Goal: Navigation & Orientation: Find specific page/section

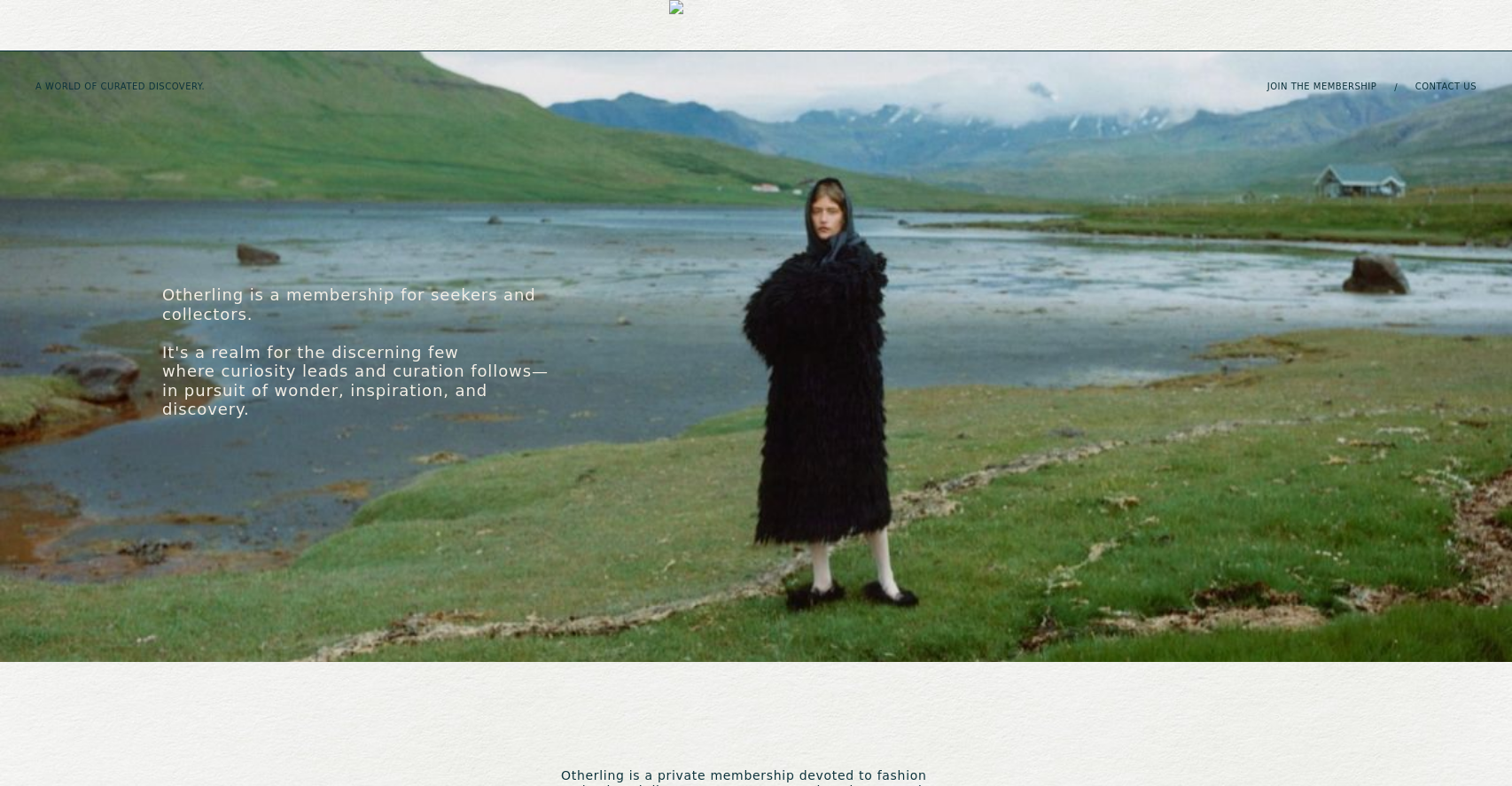
scroll to position [756, 0]
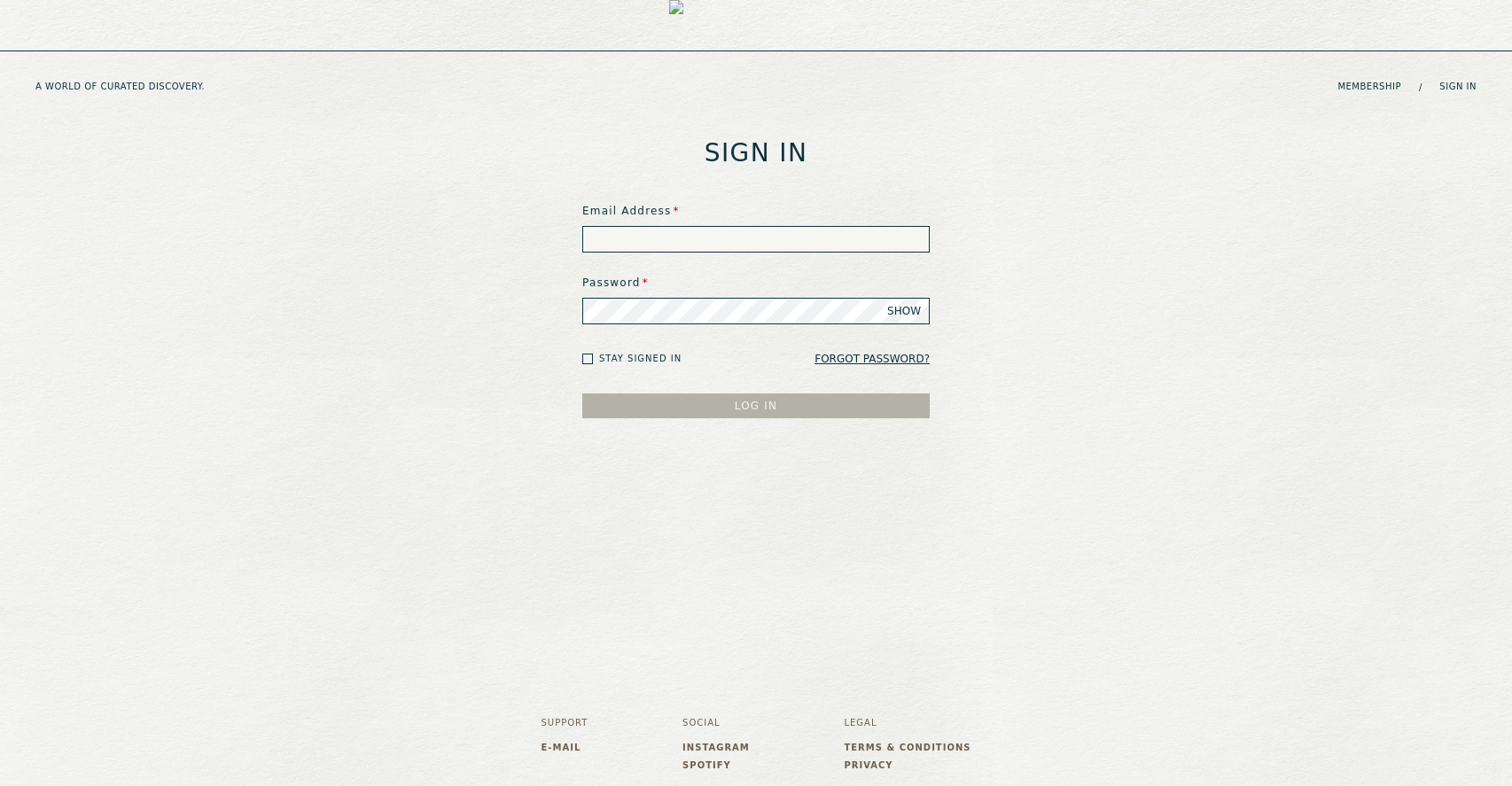
click at [750, 238] on input at bounding box center [756, 239] width 348 height 27
type input "**********"
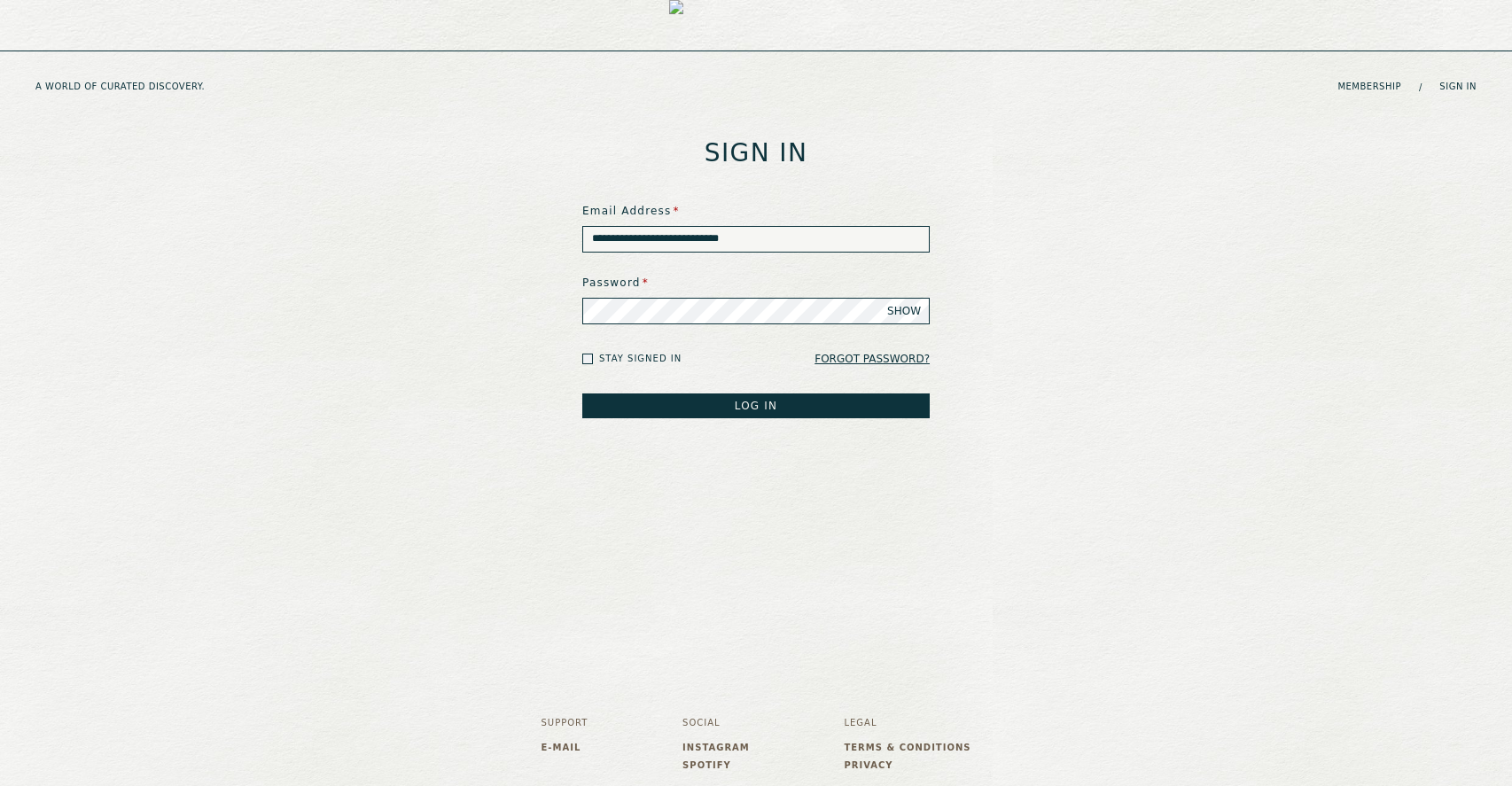
click at [583, 393] on button "LOG IN" at bounding box center [756, 406] width 348 height 25
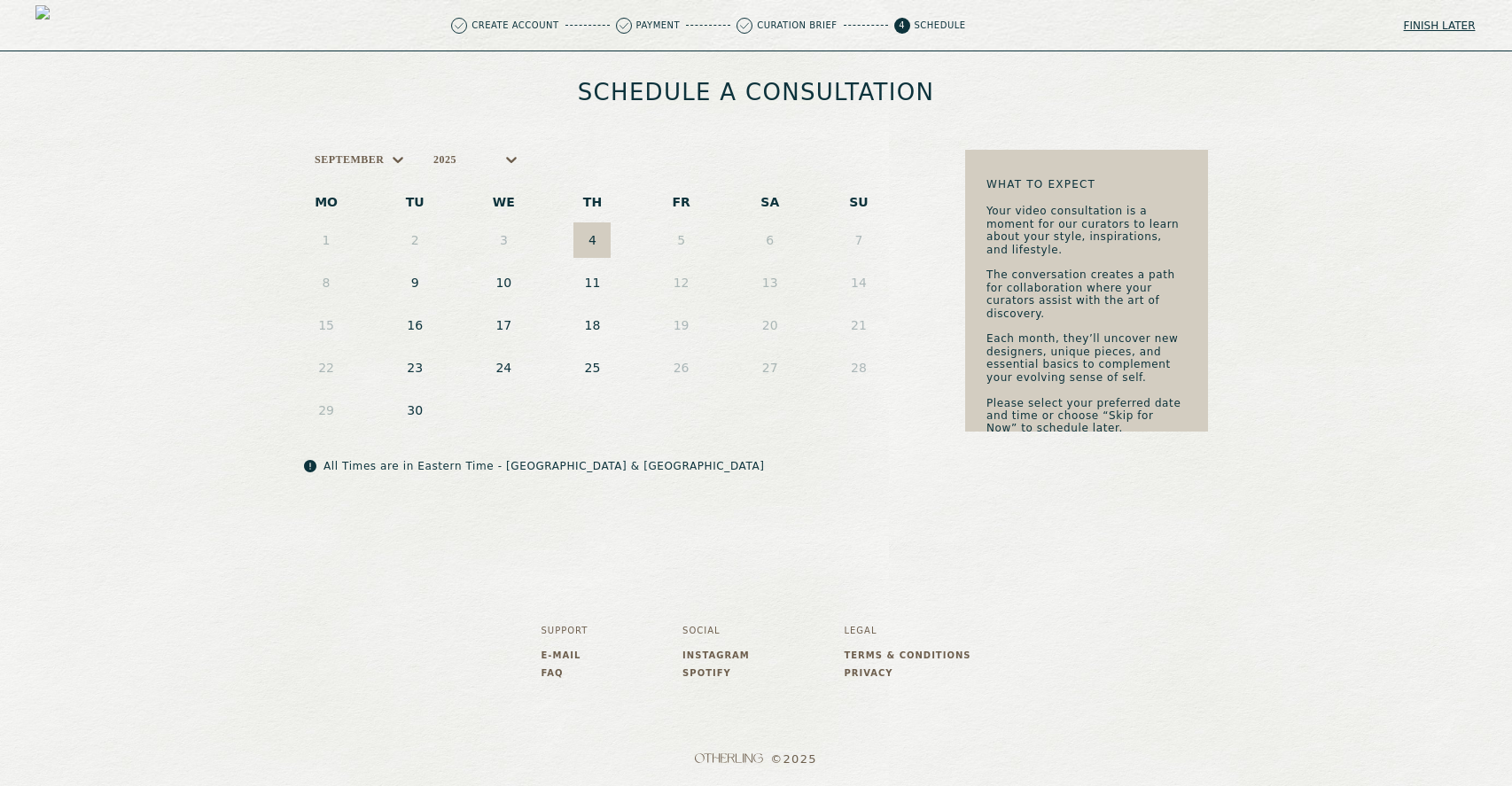
click at [74, 26] on img at bounding box center [56, 25] width 39 height 39
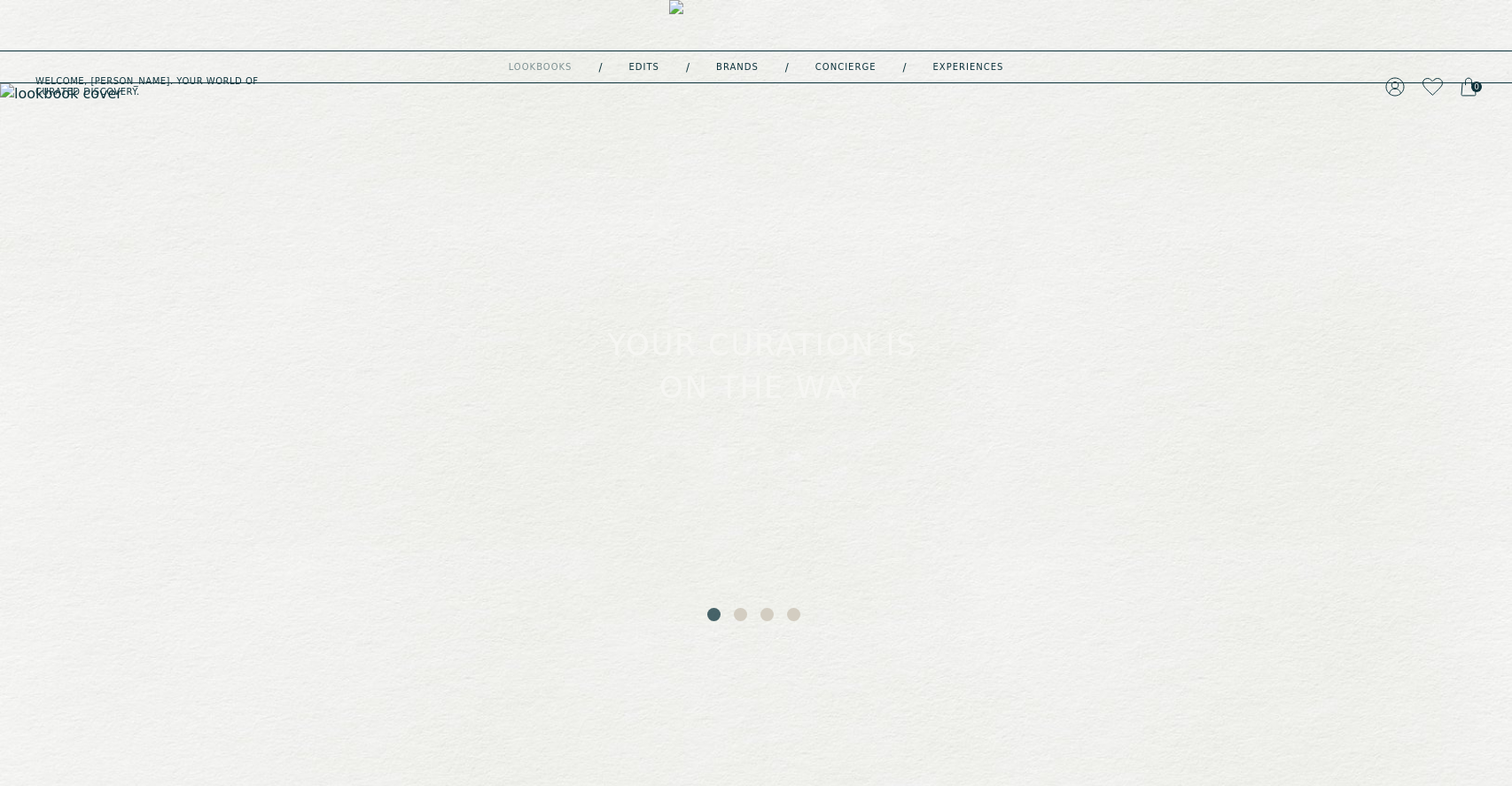
click at [736, 610] on button "2" at bounding box center [743, 617] width 18 height 18
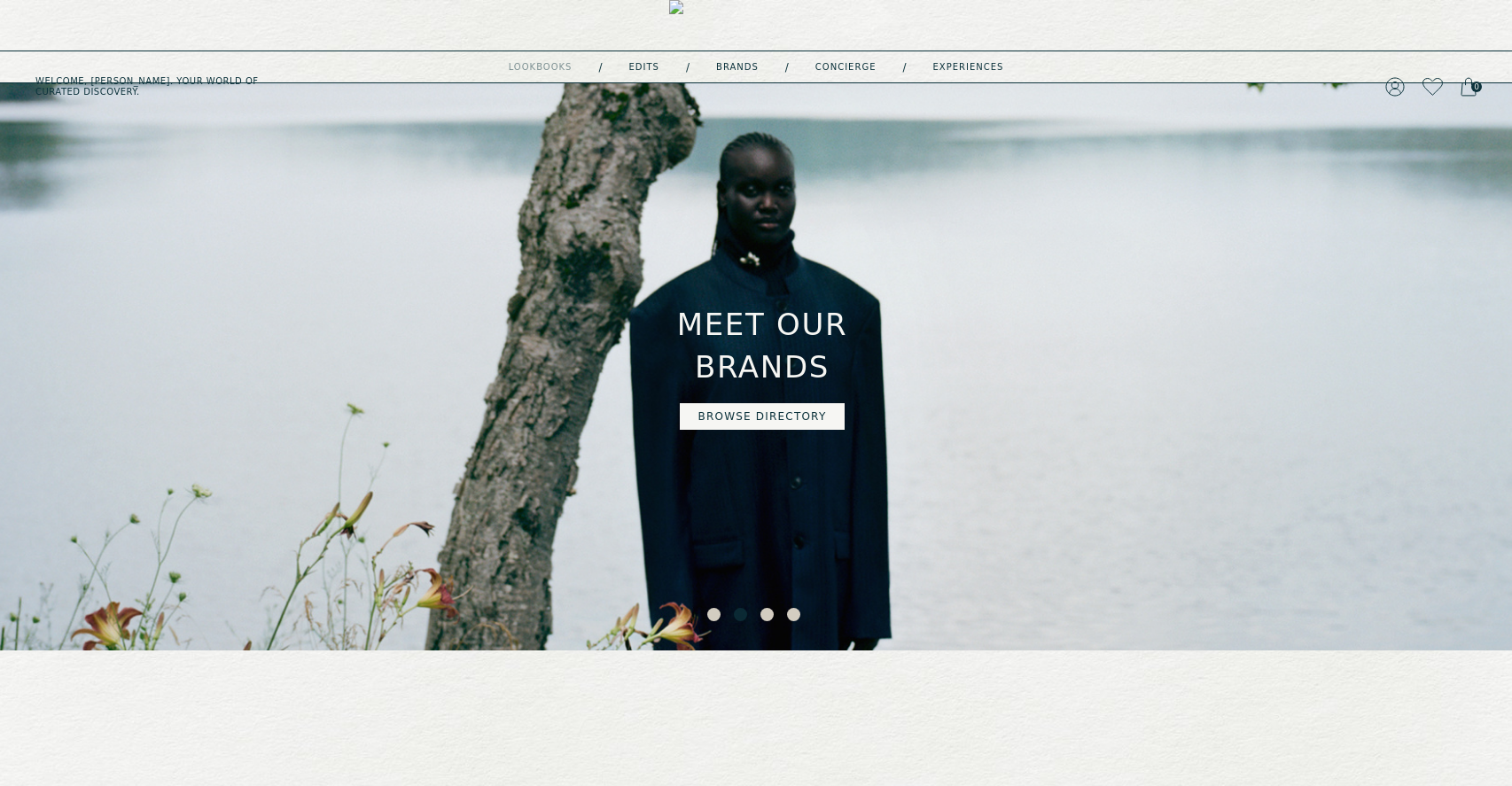
click at [770, 616] on button "3" at bounding box center [769, 617] width 18 height 18
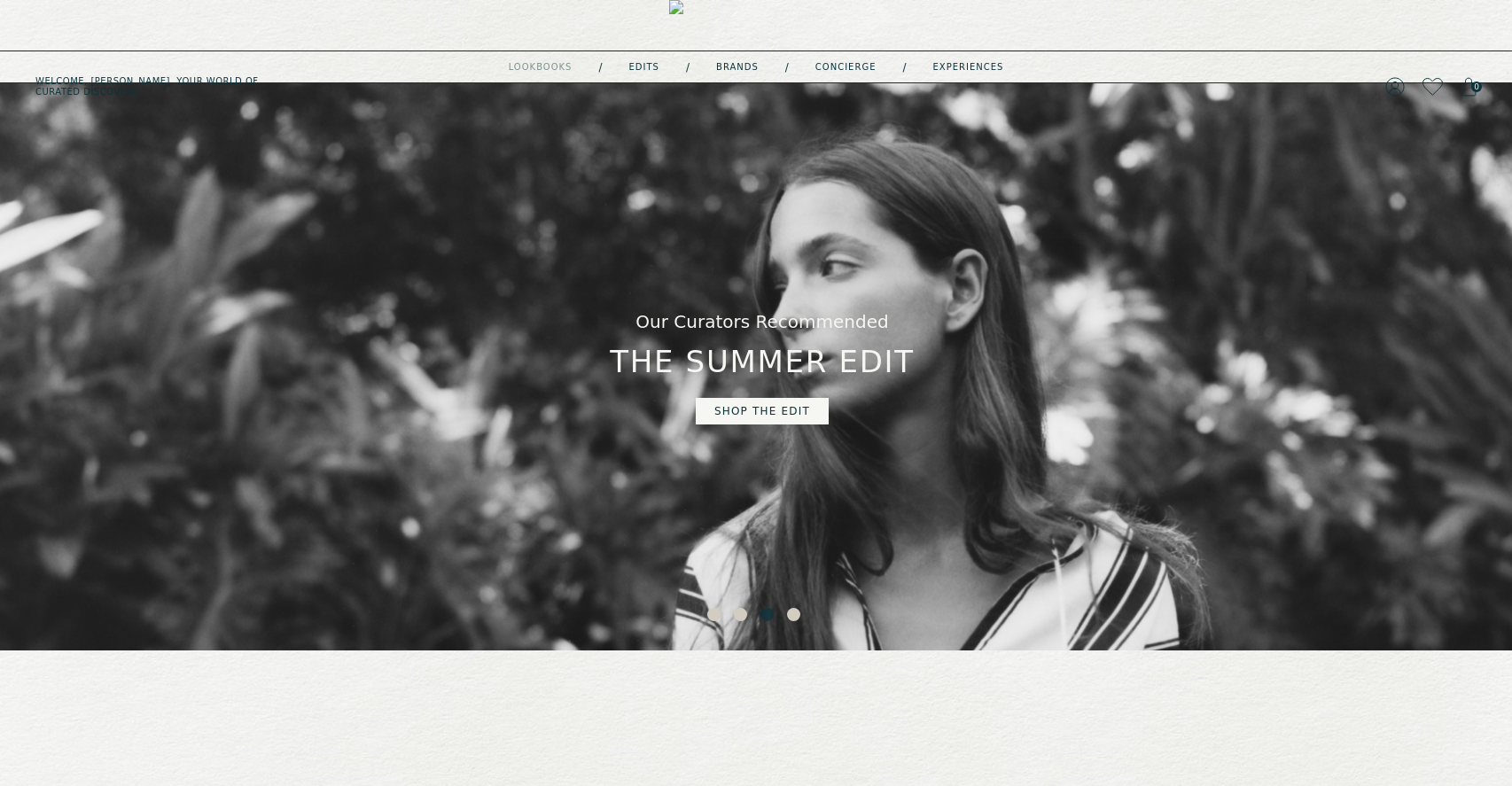
click at [792, 614] on button "4" at bounding box center [796, 617] width 18 height 18
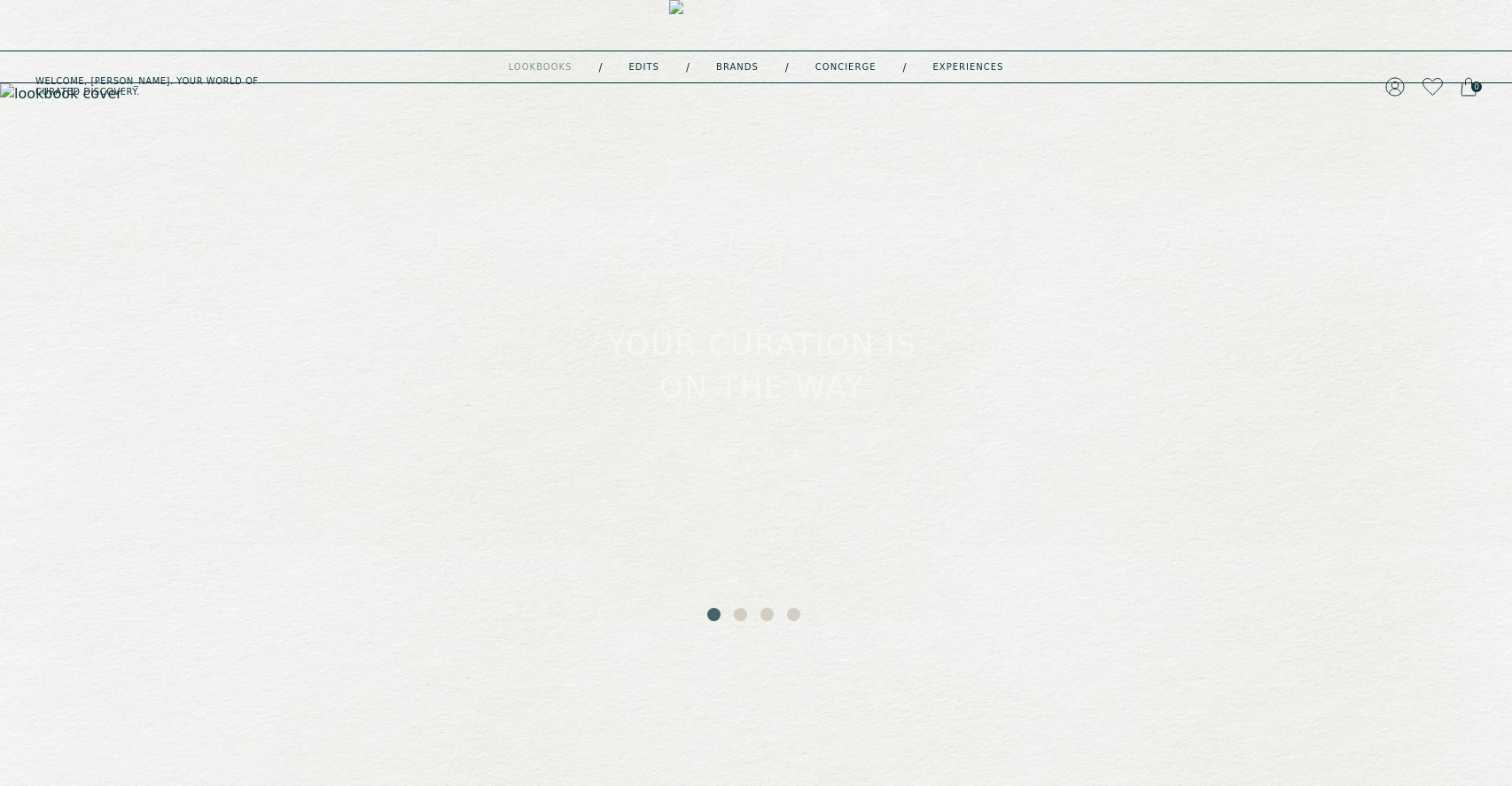
drag, startPoint x: 735, startPoint y: 617, endPoint x: 763, endPoint y: 616, distance: 28.0
click at [736, 617] on button "2" at bounding box center [743, 617] width 18 height 18
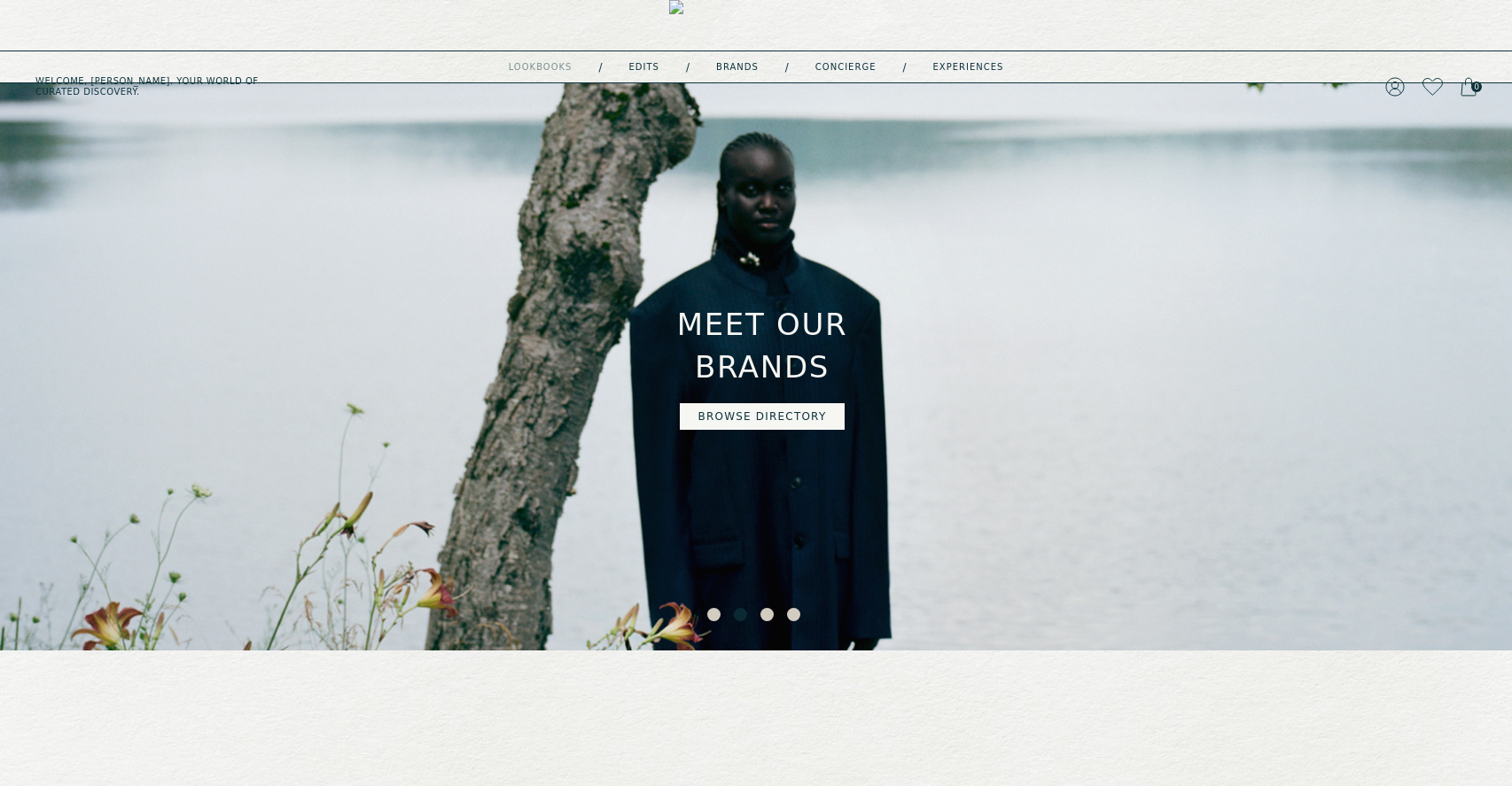
click at [766, 616] on button "3" at bounding box center [769, 617] width 18 height 18
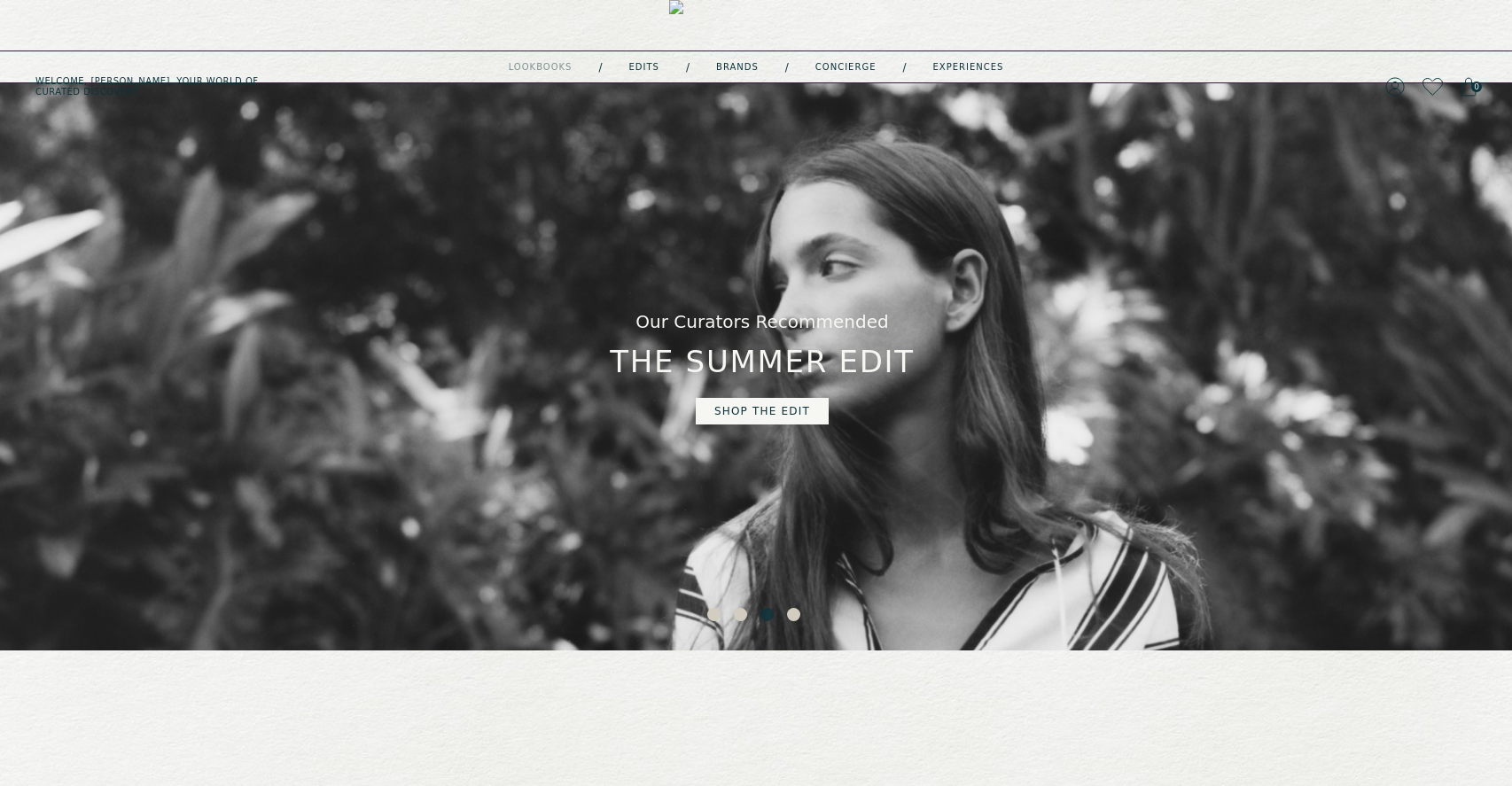
click at [793, 615] on button "4" at bounding box center [796, 617] width 18 height 18
click at [790, 616] on button "4" at bounding box center [796, 617] width 18 height 18
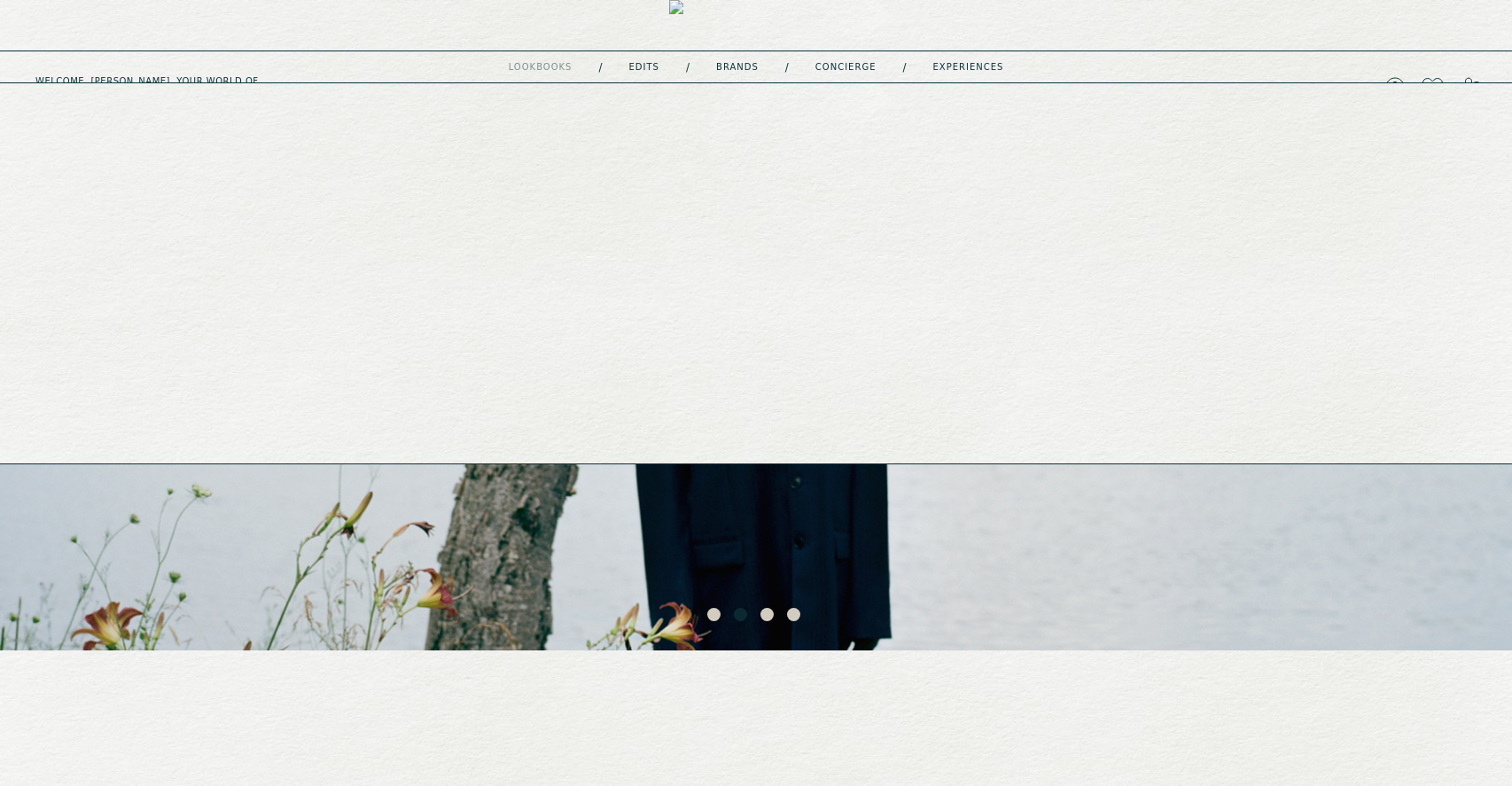
click at [993, 64] on link "experiences" at bounding box center [968, 67] width 71 height 9
